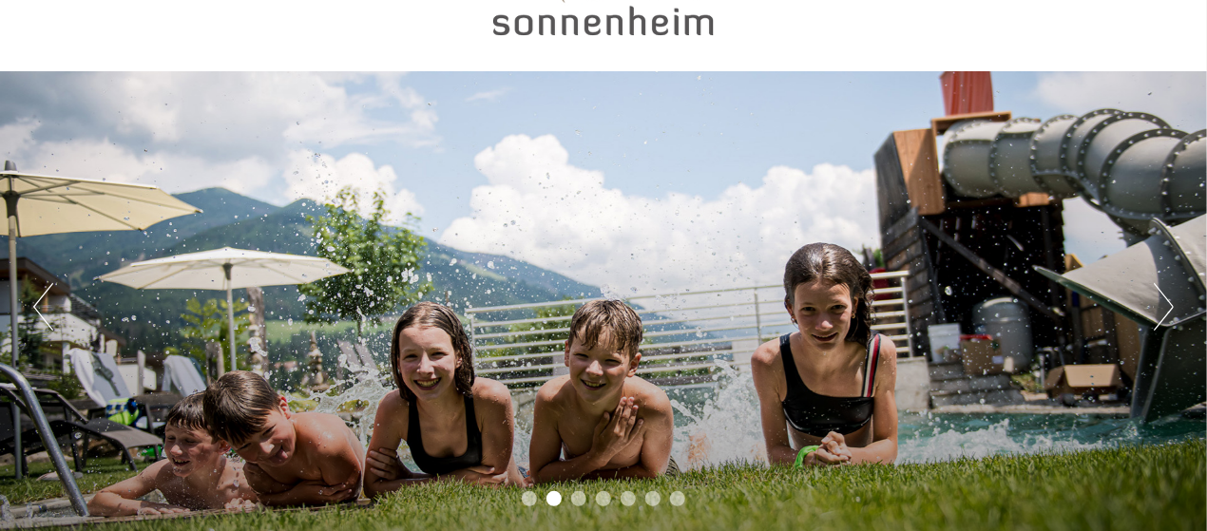
scroll to position [266, 0]
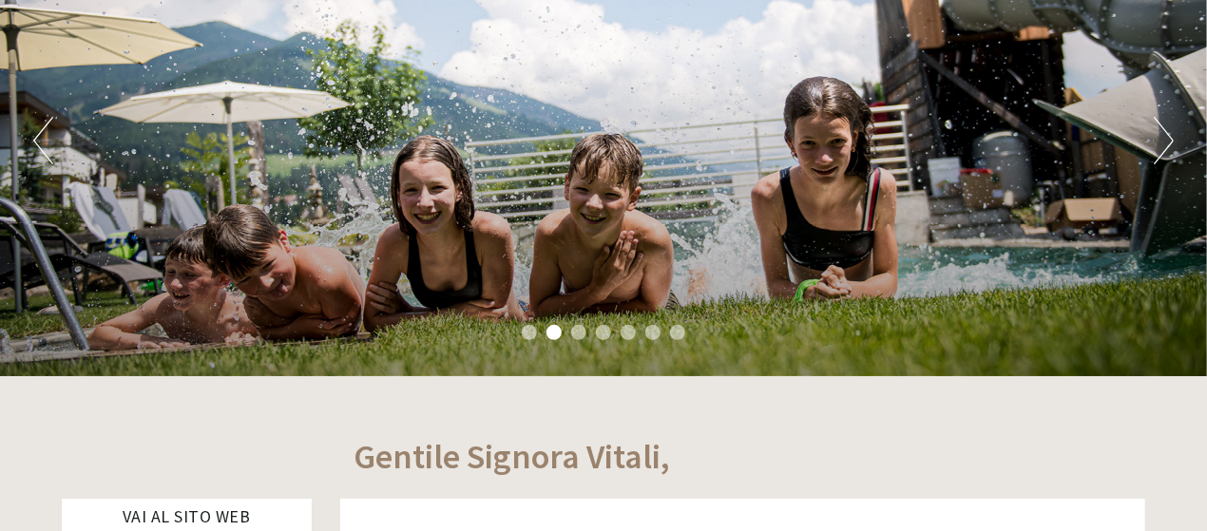
click at [1176, 144] on div "Previous Next 1 2 3 4 5 6 7" at bounding box center [603, 140] width 1207 height 471
click at [1166, 144] on button "Next" at bounding box center [1164, 141] width 20 height 48
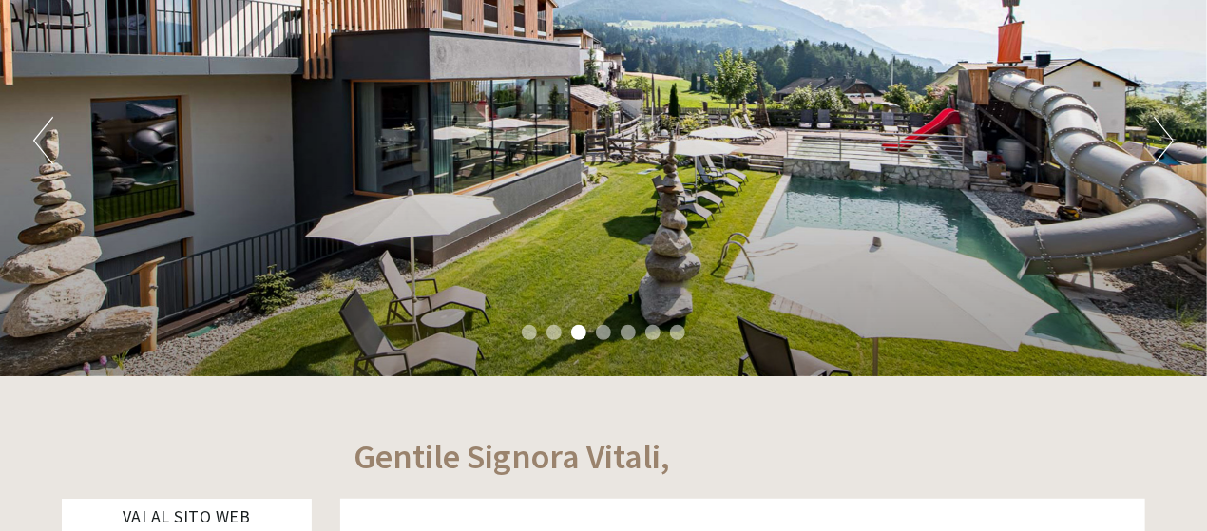
click at [1166, 144] on button "Next" at bounding box center [1164, 141] width 20 height 48
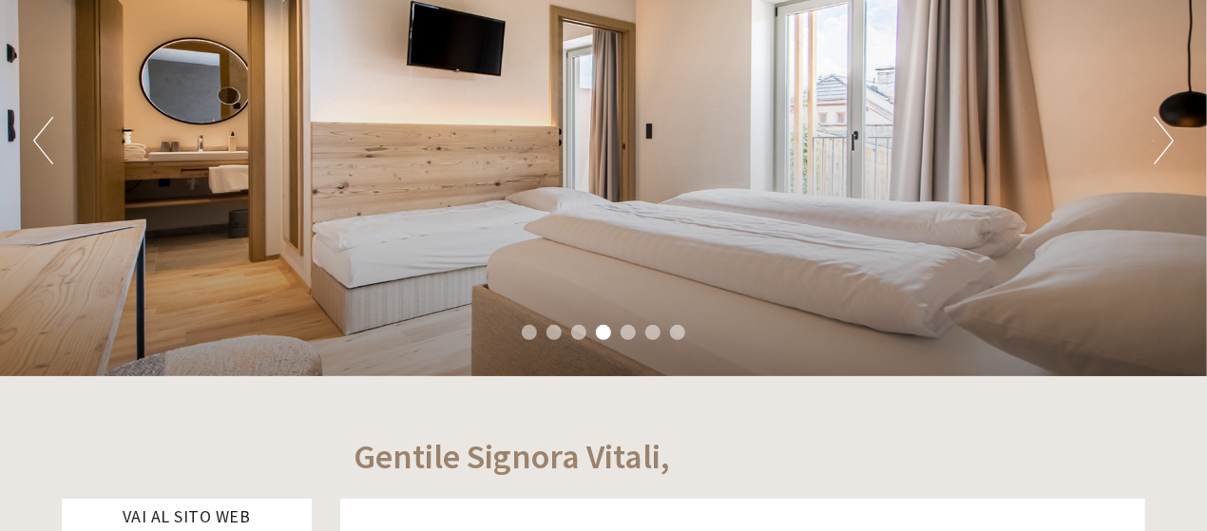
click at [1166, 144] on button "Next" at bounding box center [1164, 141] width 20 height 48
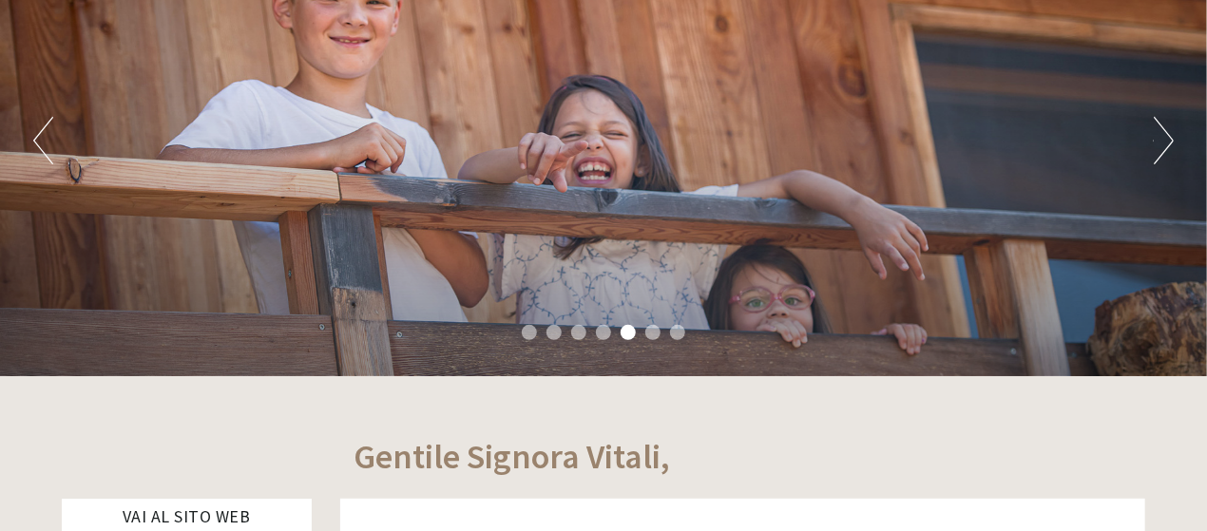
click at [1166, 144] on button "Next" at bounding box center [1164, 141] width 20 height 48
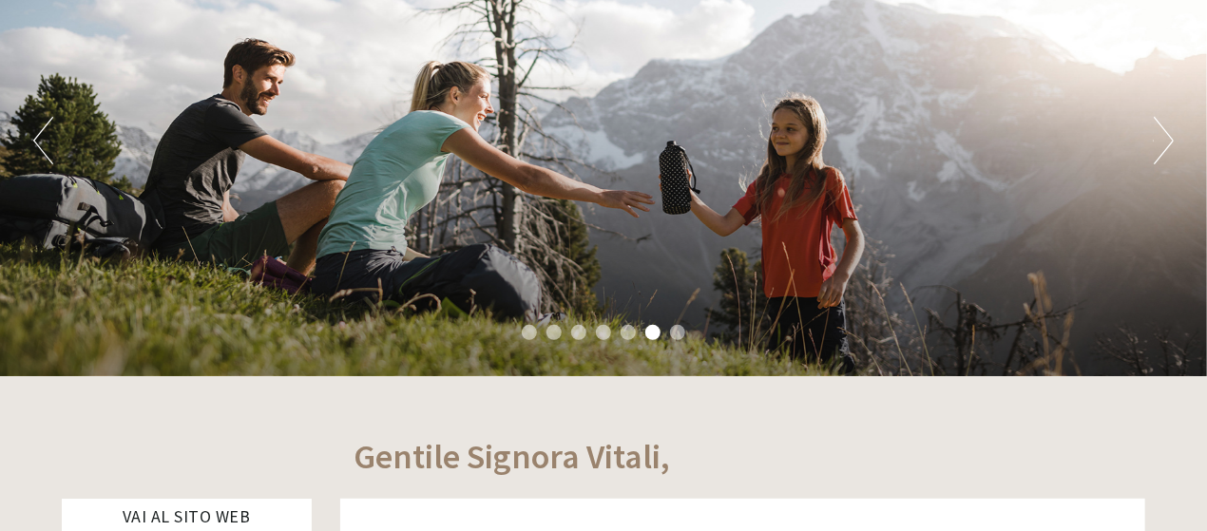
click at [1166, 144] on button "Next" at bounding box center [1164, 141] width 20 height 48
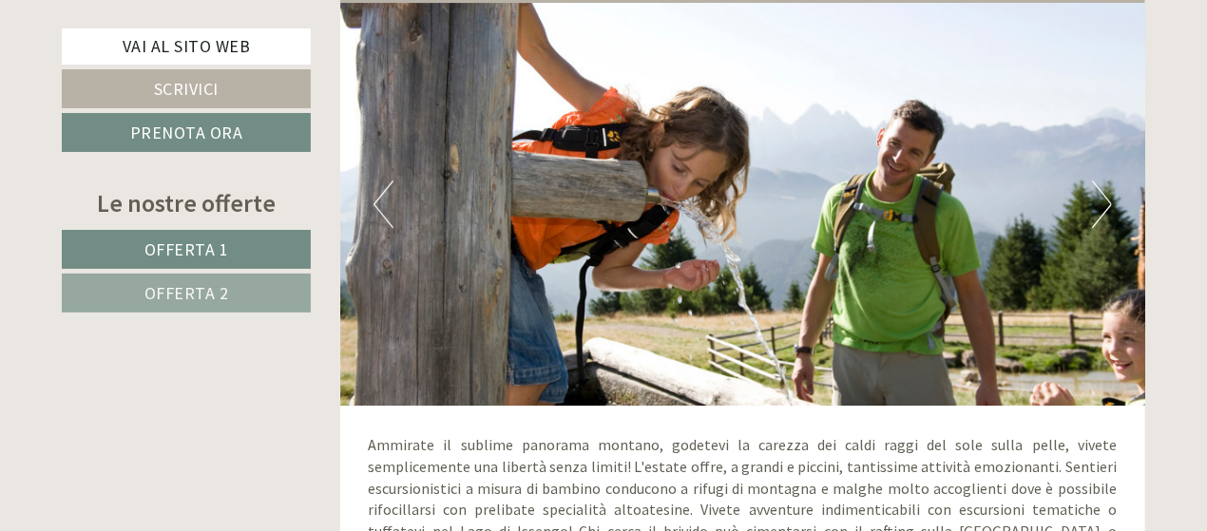
scroll to position [8481, 0]
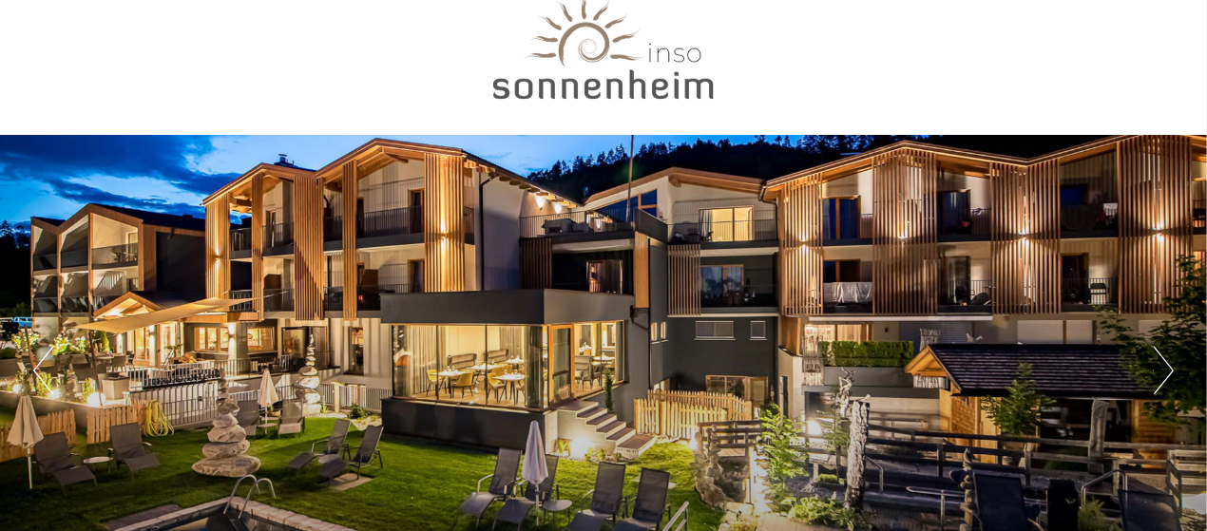
scroll to position [38, 0]
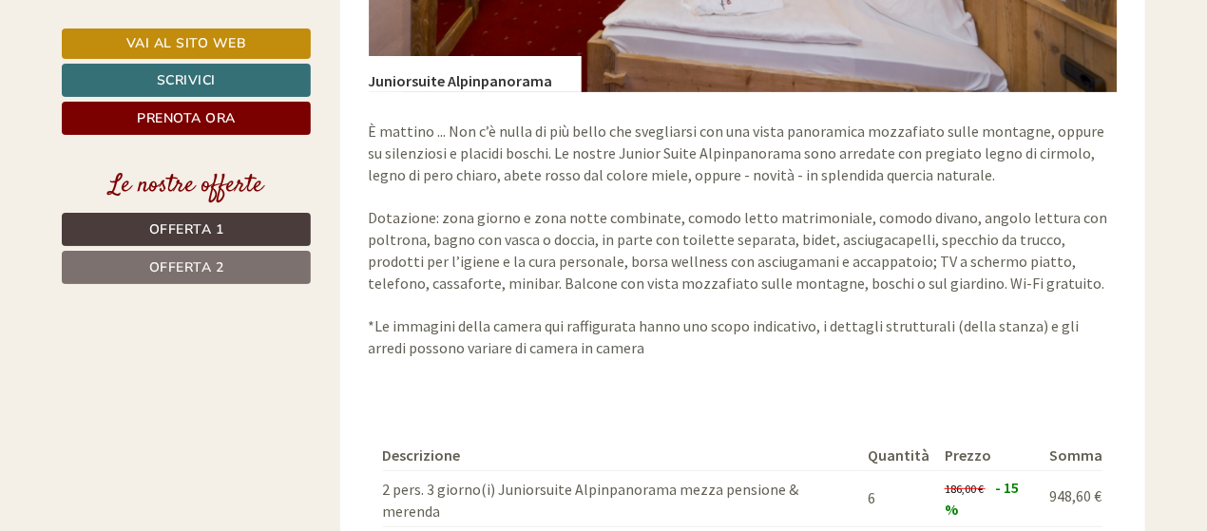
scroll to position [3269, 0]
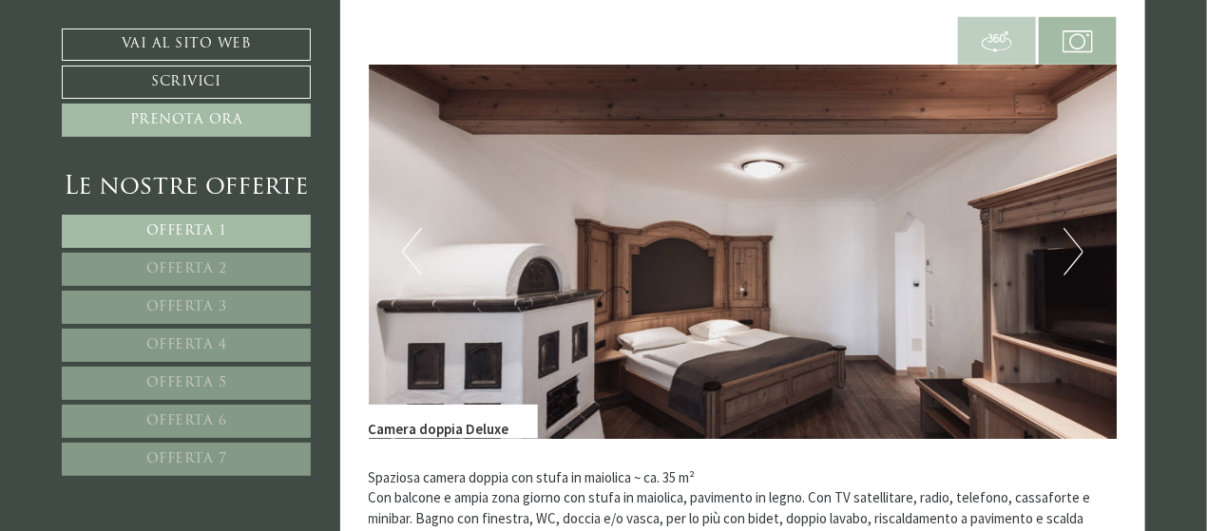
scroll to position [3989, 0]
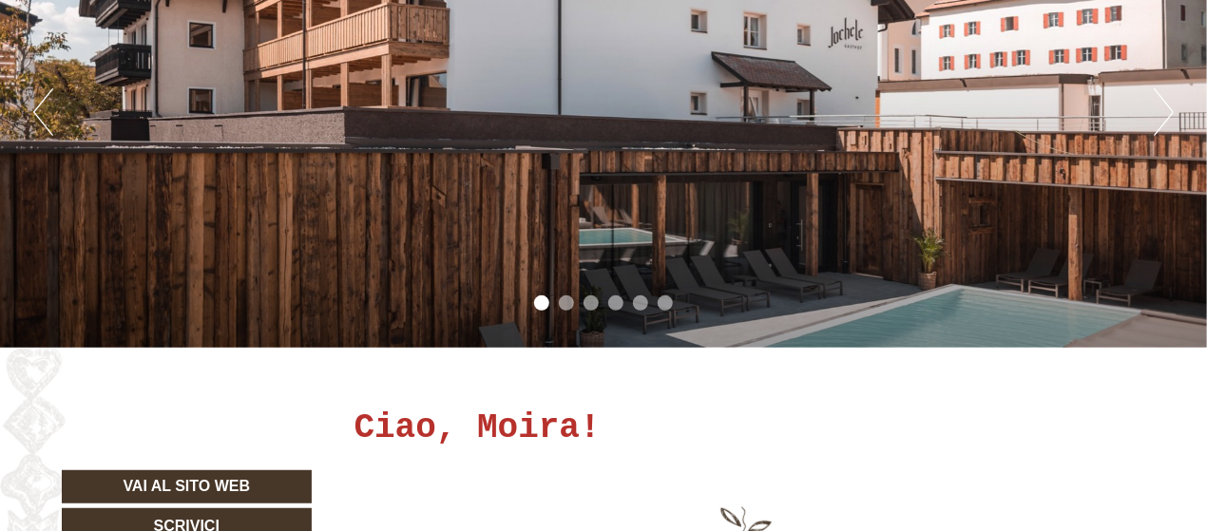
scroll to position [263, 0]
